Goal: Task Accomplishment & Management: Manage account settings

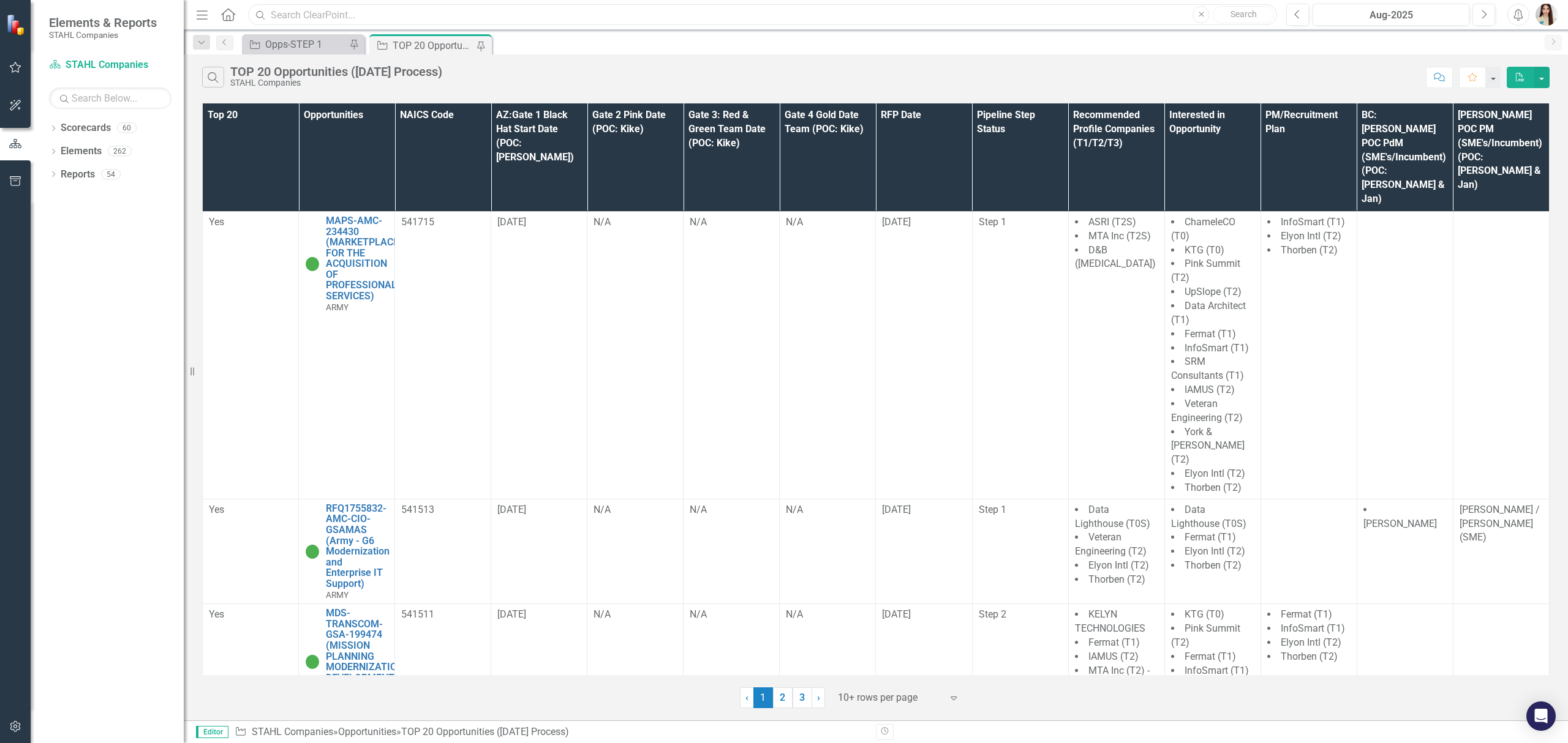
click at [500, 15] on input "text" at bounding box center [762, 15] width 1029 height 22
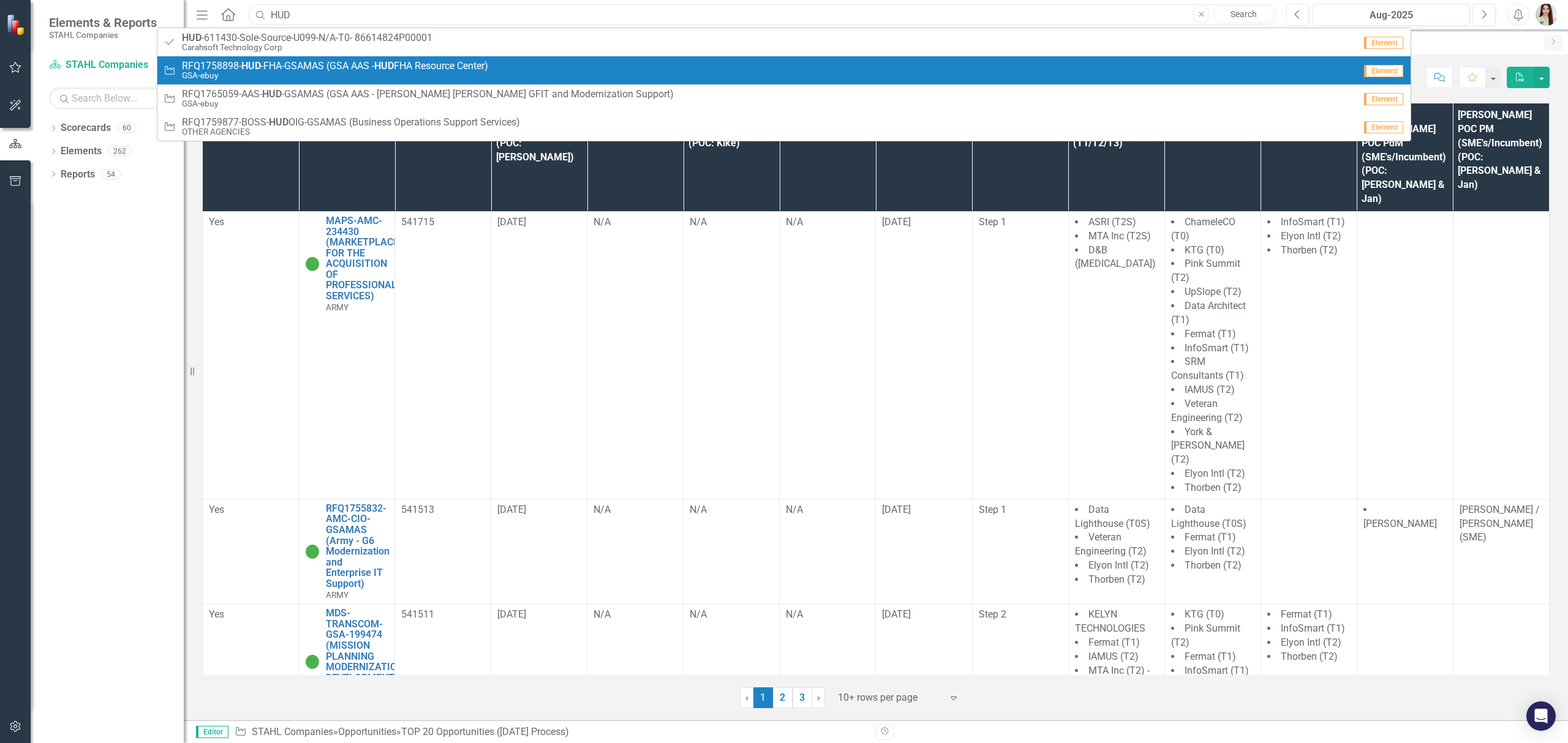
type input "HUD"
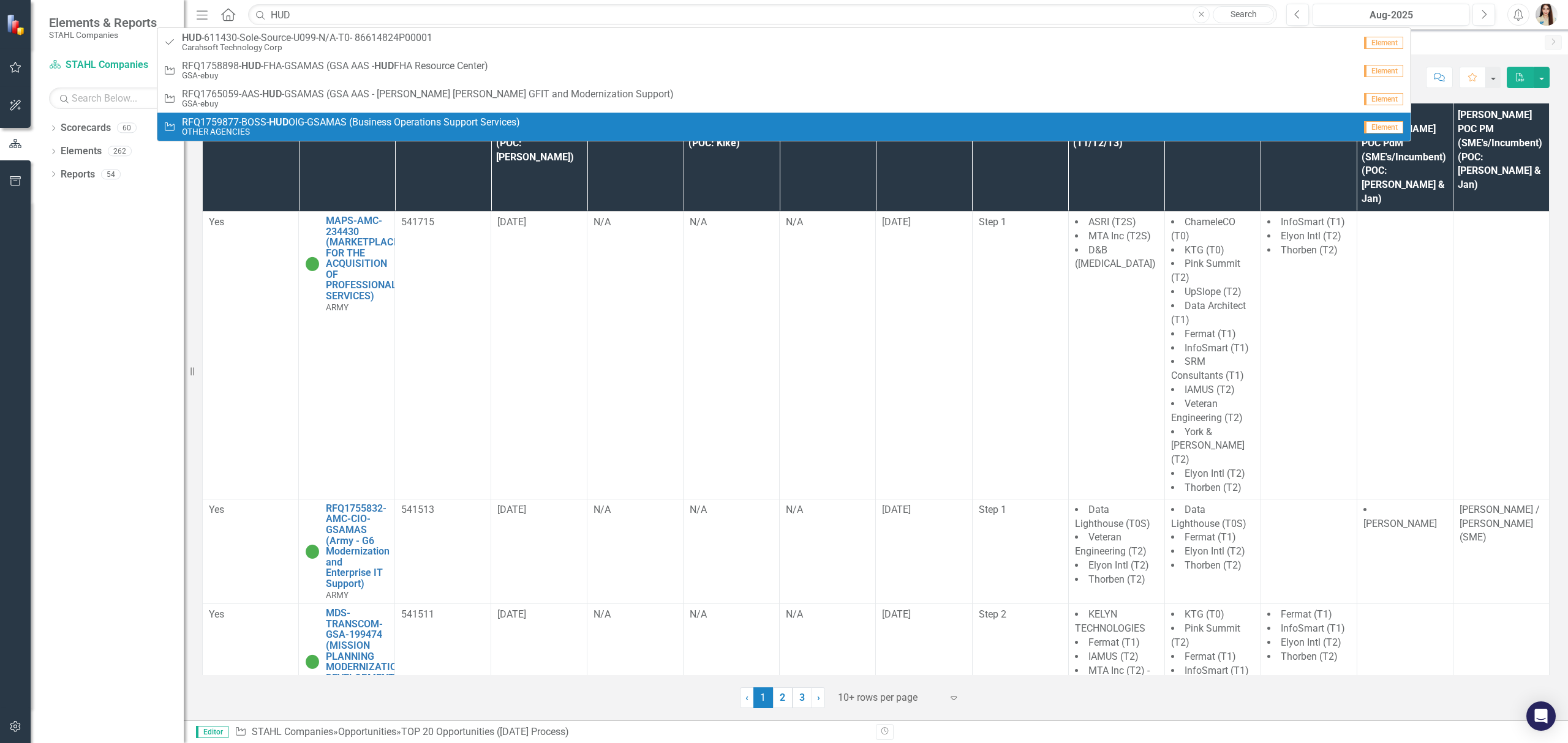
click at [362, 119] on span "RFQ1759877-BOSS- HUD OIG-GSAMAS (Business Operations Support Services)" at bounding box center [351, 122] width 338 height 11
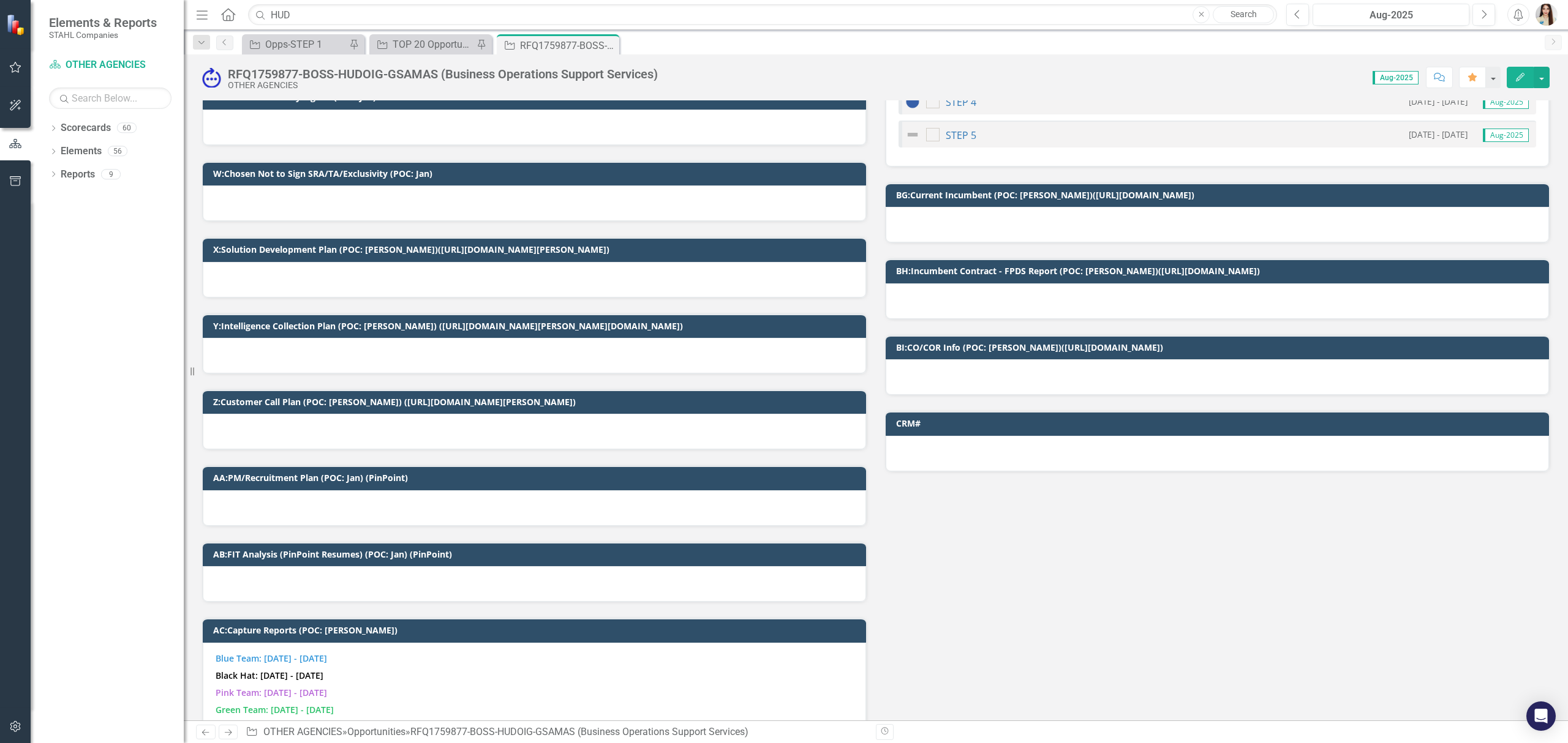
scroll to position [1550, 0]
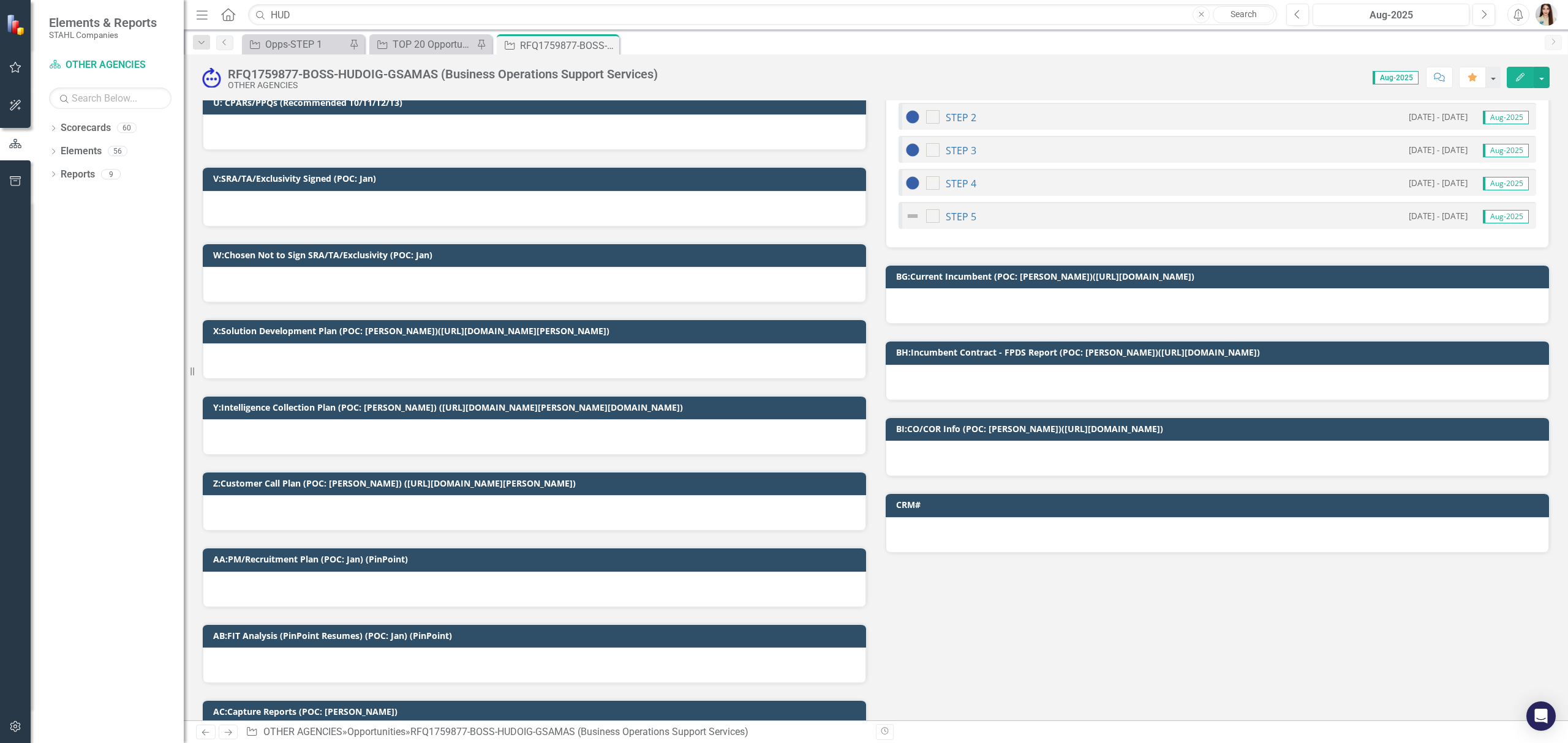
click at [322, 204] on div at bounding box center [534, 209] width 663 height 35
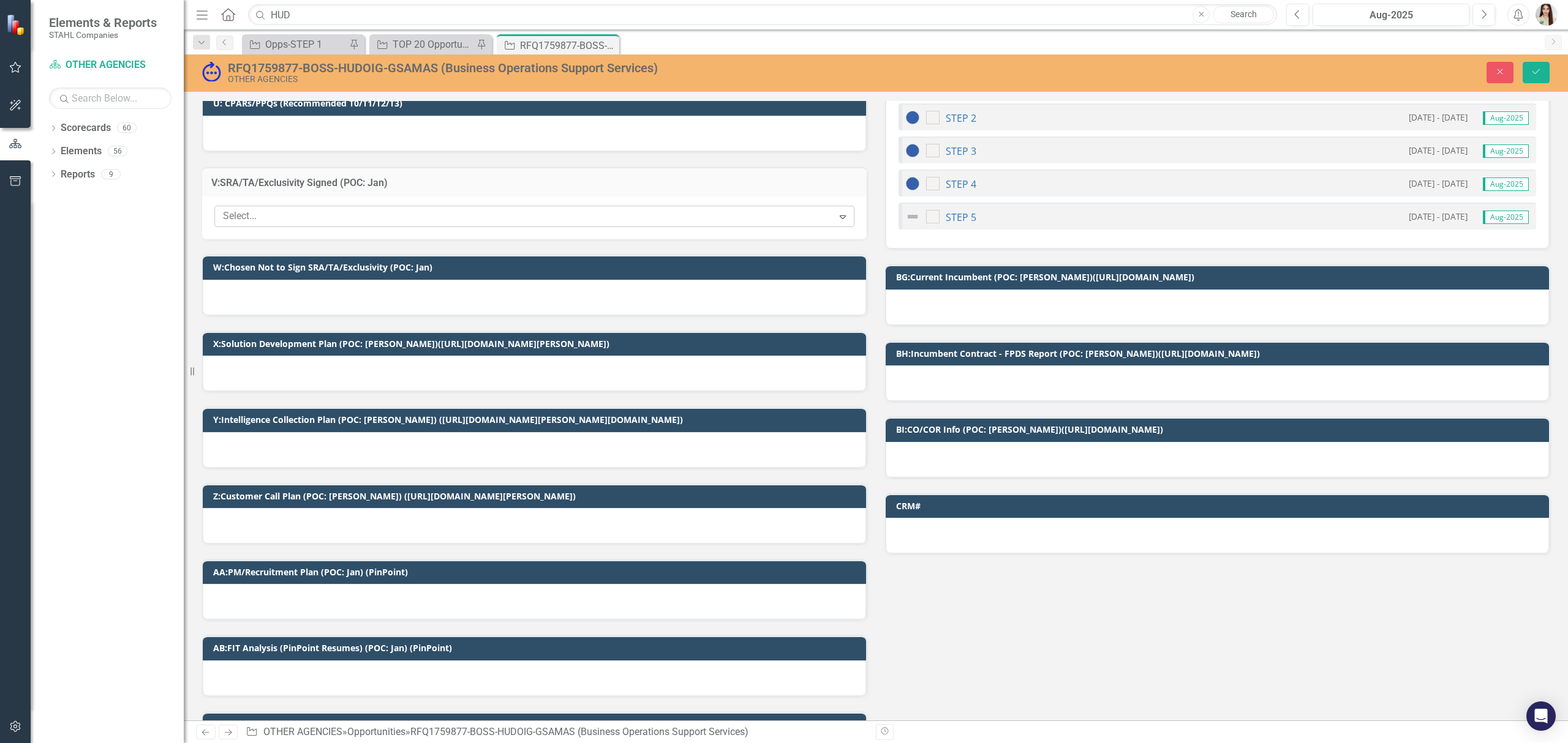
click at [325, 218] on div at bounding box center [525, 216] width 615 height 17
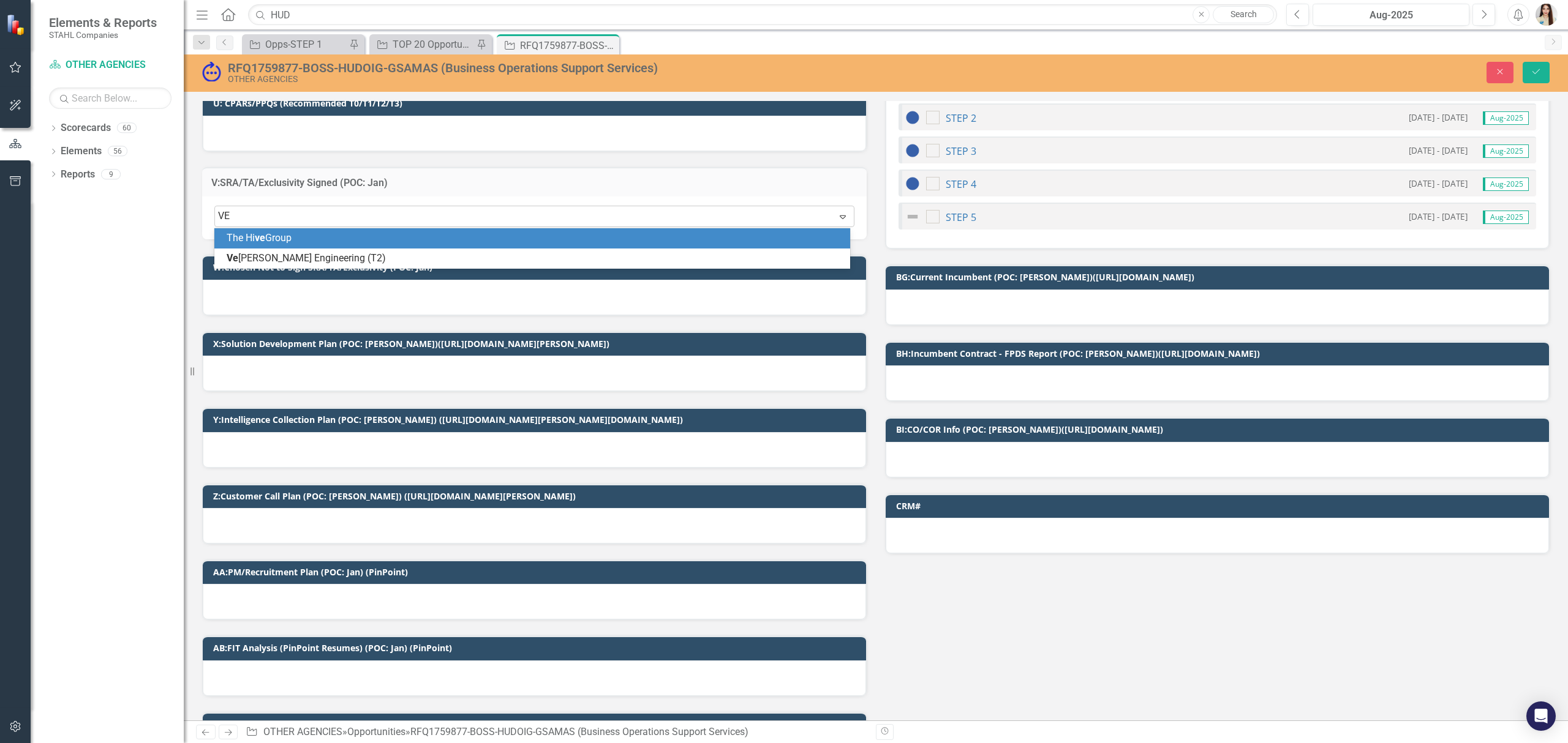
type input "VET"
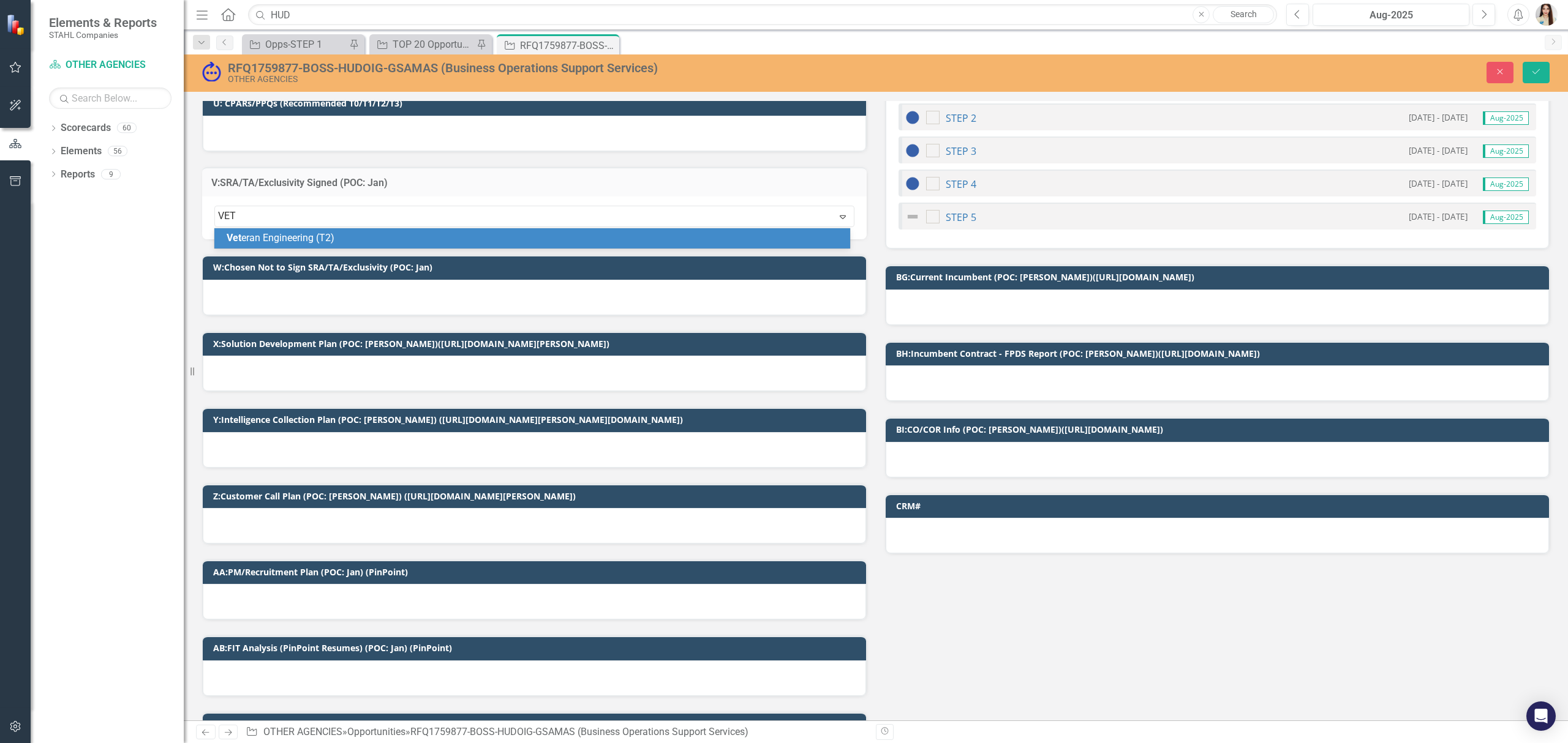
click at [349, 243] on div "Vet eran Engineering (T2)" at bounding box center [535, 238] width 616 height 14
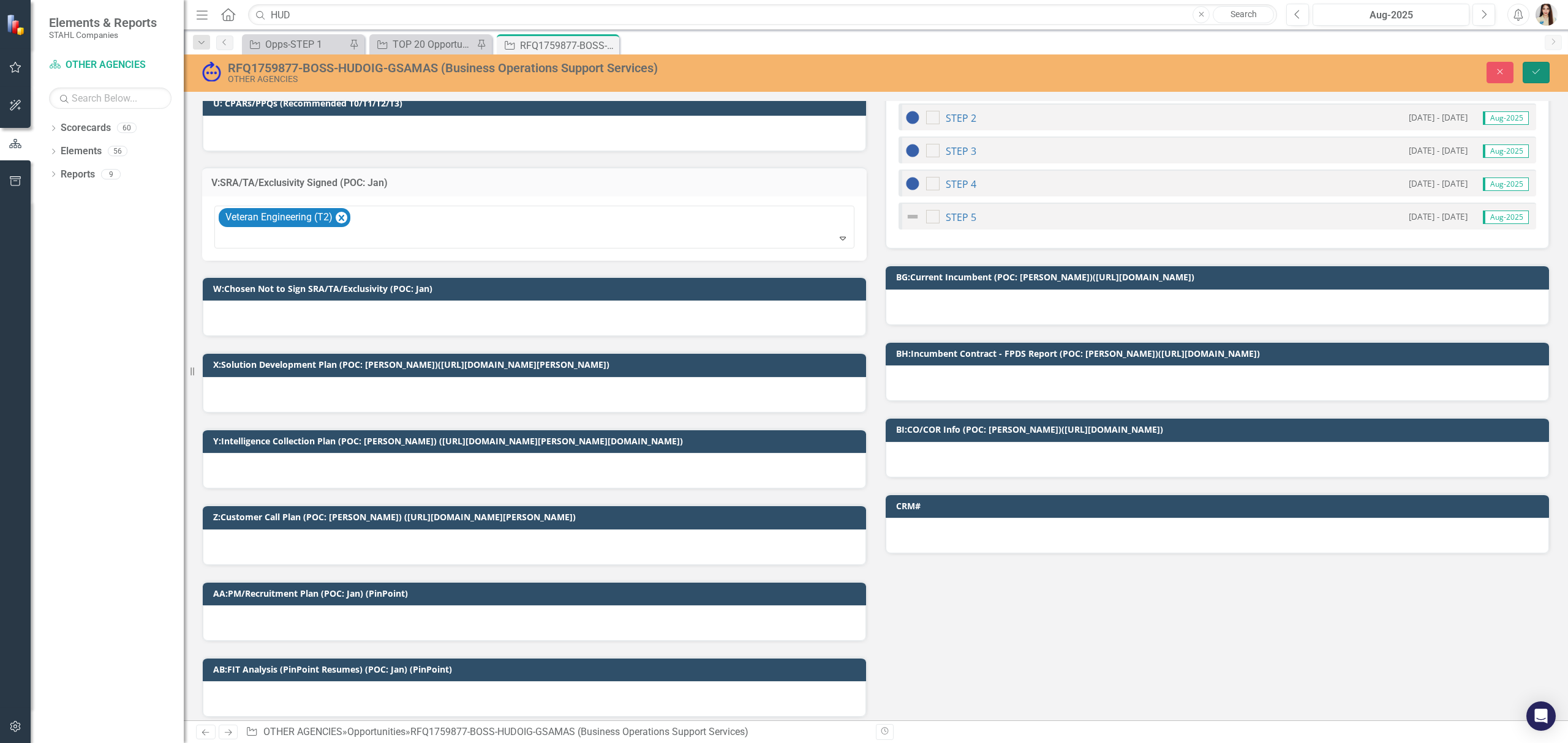
click at [1534, 77] on button "Save" at bounding box center [1535, 72] width 27 height 22
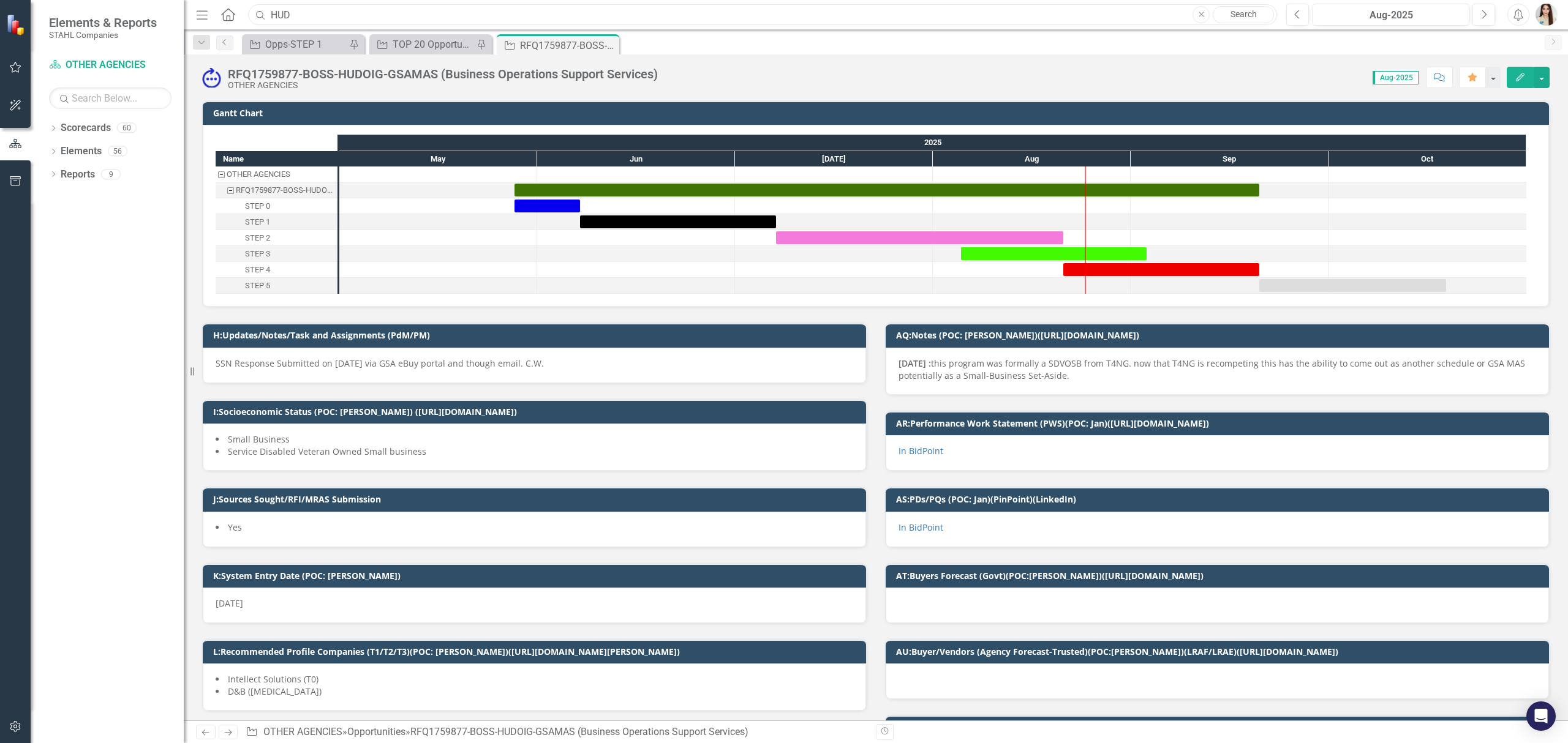
click at [463, 14] on input "HUD" at bounding box center [762, 15] width 1029 height 22
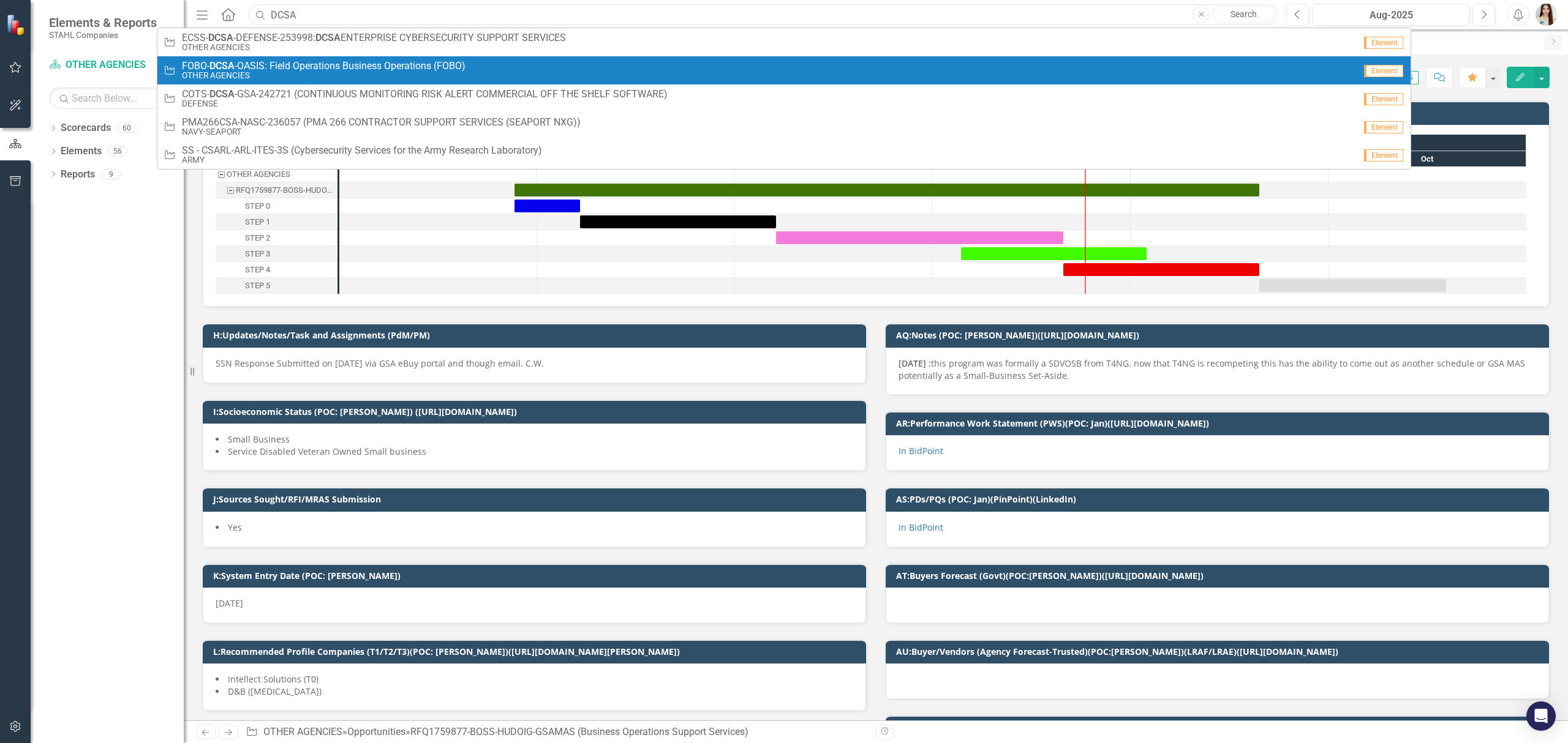
type input "DCSA"
click at [362, 72] on small "OTHER AGENCIES" at bounding box center [323, 75] width 283 height 9
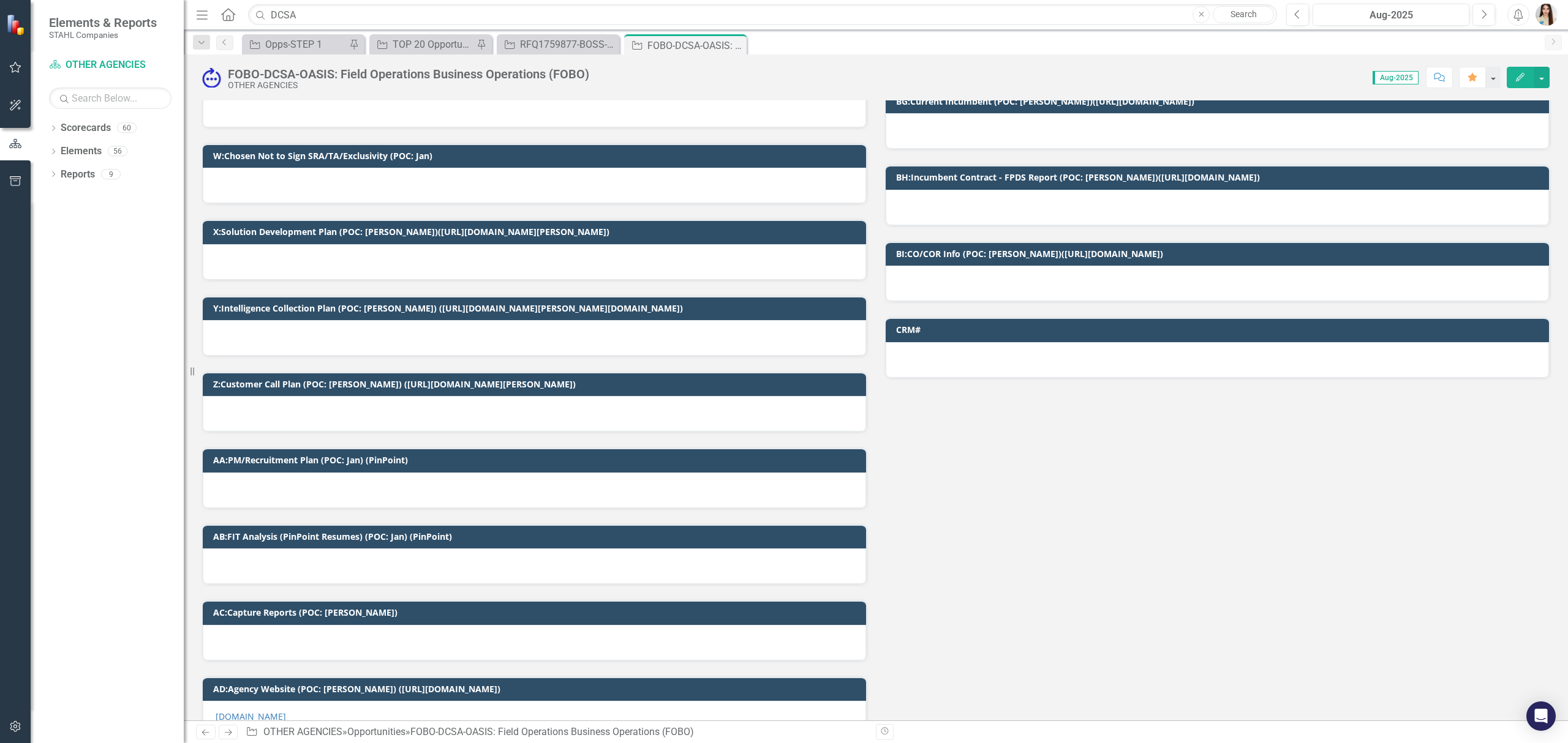
scroll to position [1550, 0]
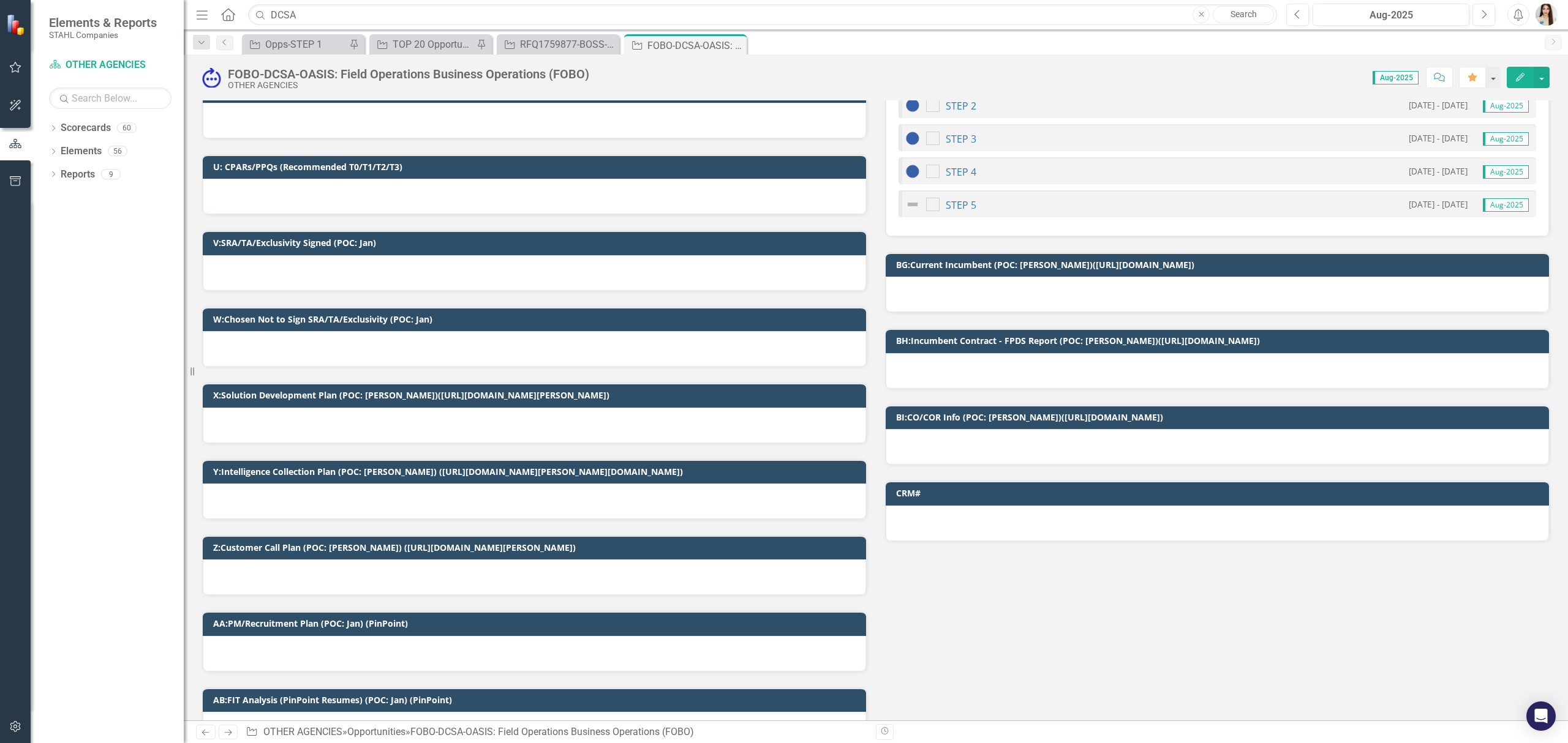
click at [287, 273] on div at bounding box center [534, 272] width 663 height 35
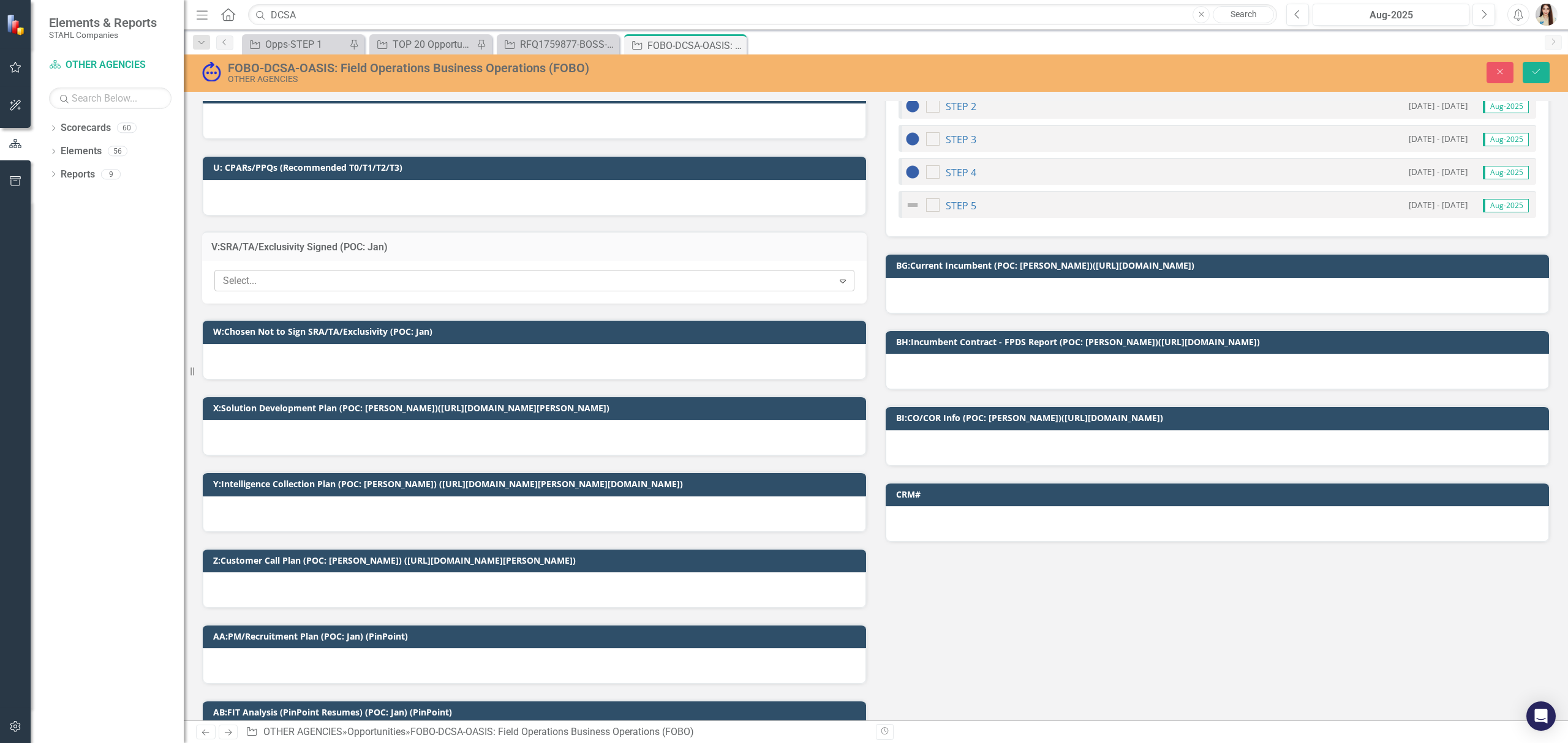
click at [299, 280] on div at bounding box center [525, 281] width 615 height 17
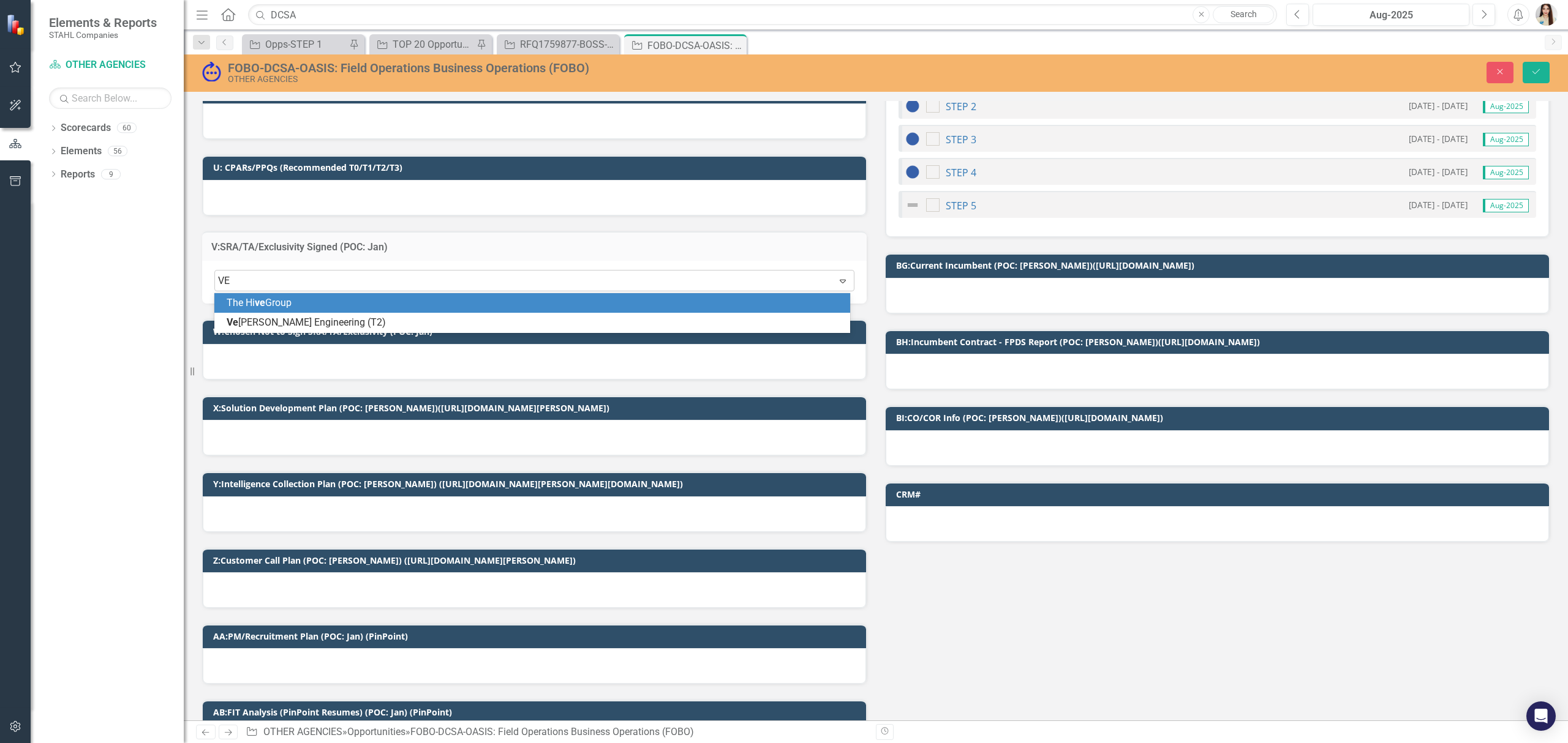
type input "VET"
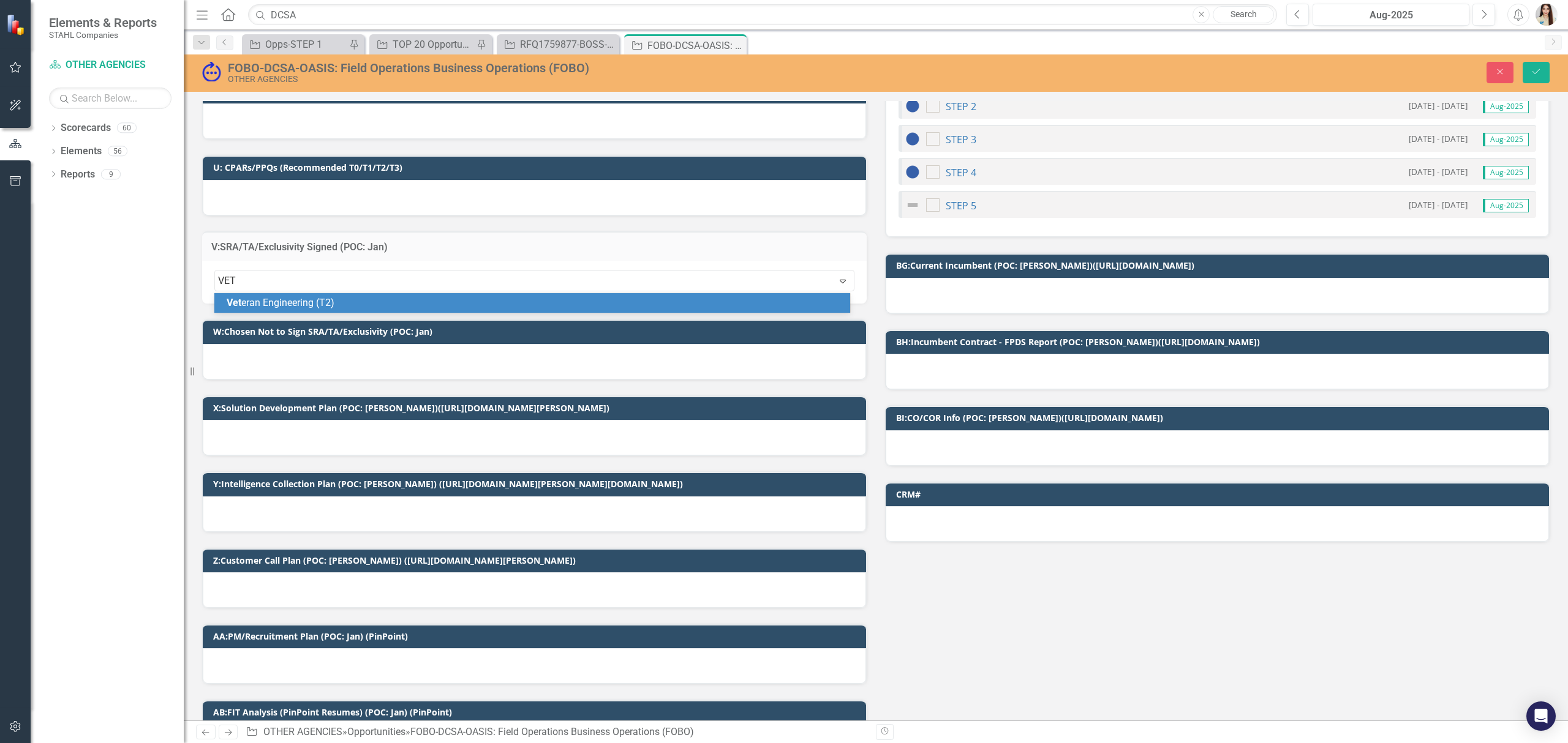
click at [303, 303] on span "Vet eran Engineering (T2)" at bounding box center [280, 303] width 108 height 12
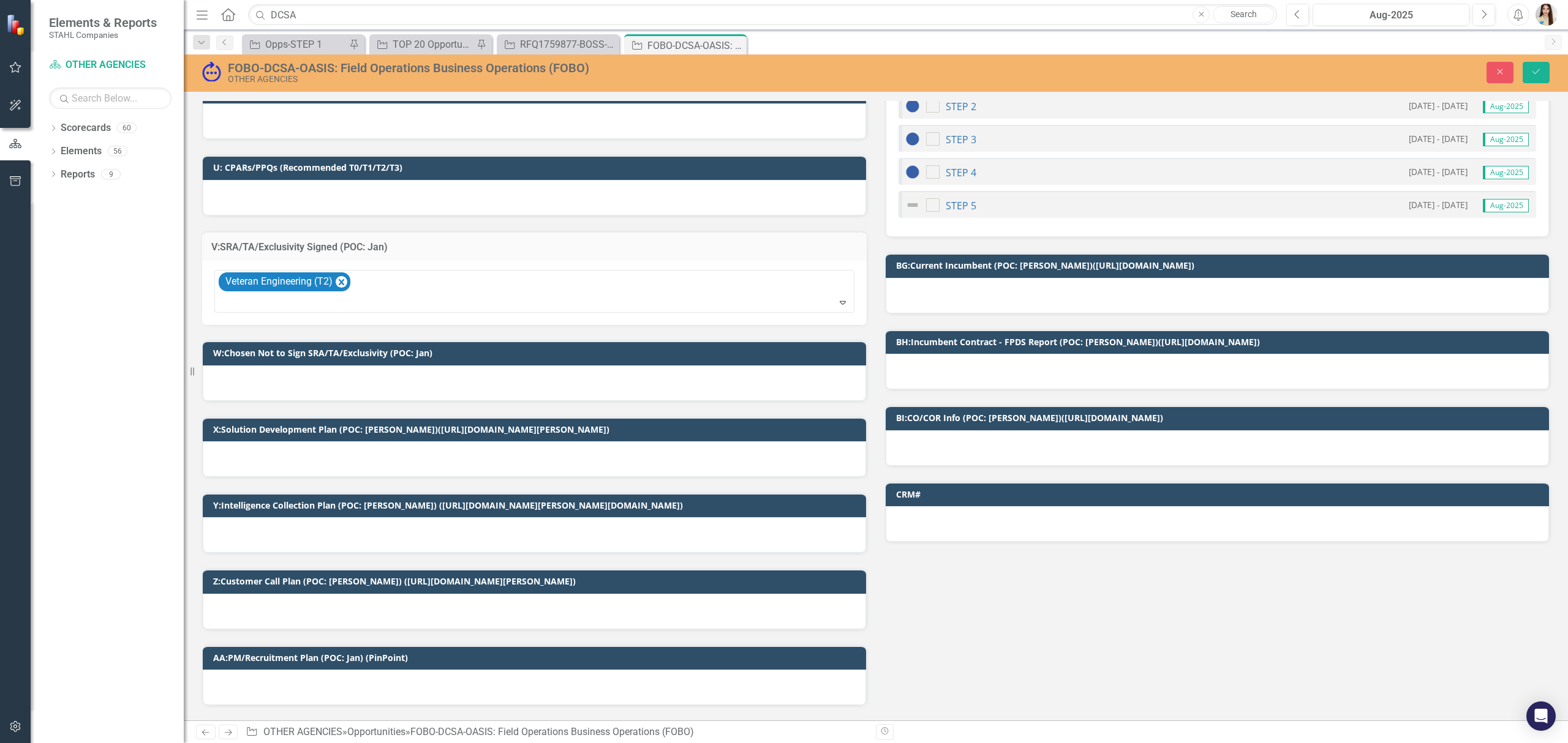
click at [1551, 69] on div "Close Save" at bounding box center [1279, 72] width 559 height 22
click at [1545, 72] on button "Save" at bounding box center [1535, 72] width 27 height 22
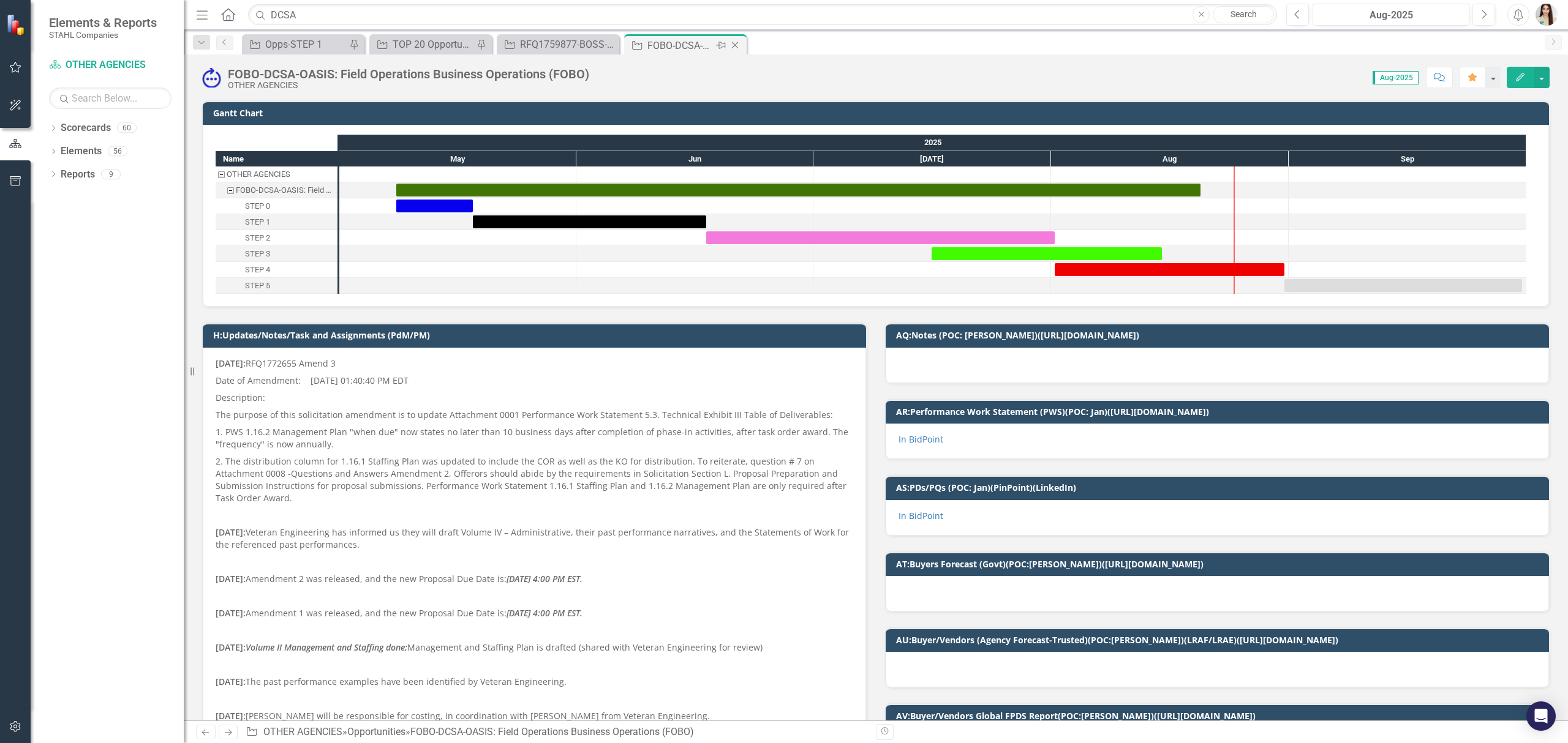
click at [735, 44] on icon "Close" at bounding box center [735, 46] width 12 height 10
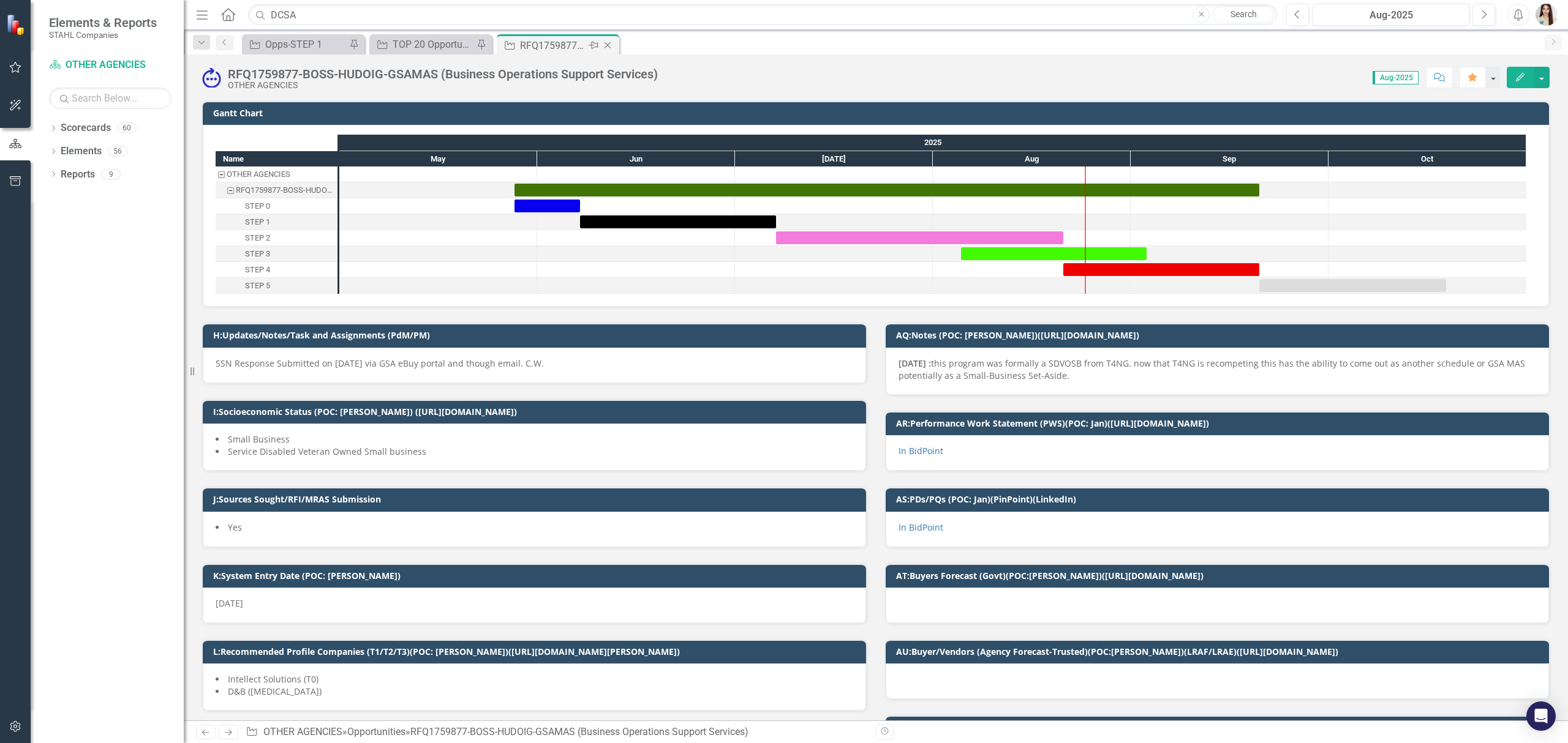
click at [606, 44] on icon at bounding box center [607, 45] width 7 height 7
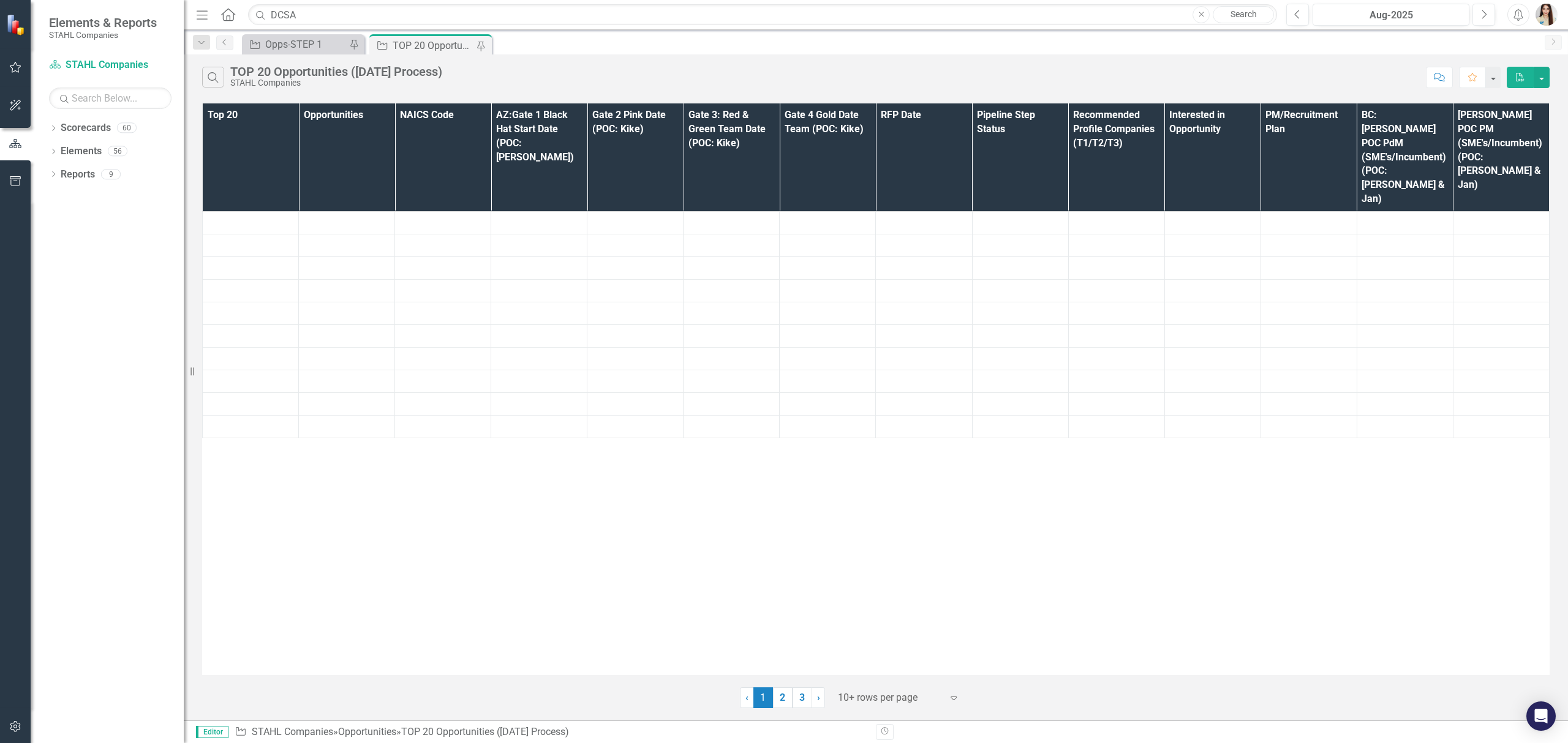
click at [427, 42] on div "TOP 20 Opportunities ([DATE] Process)" at bounding box center [433, 45] width 81 height 15
